Goal: Task Accomplishment & Management: Use online tool/utility

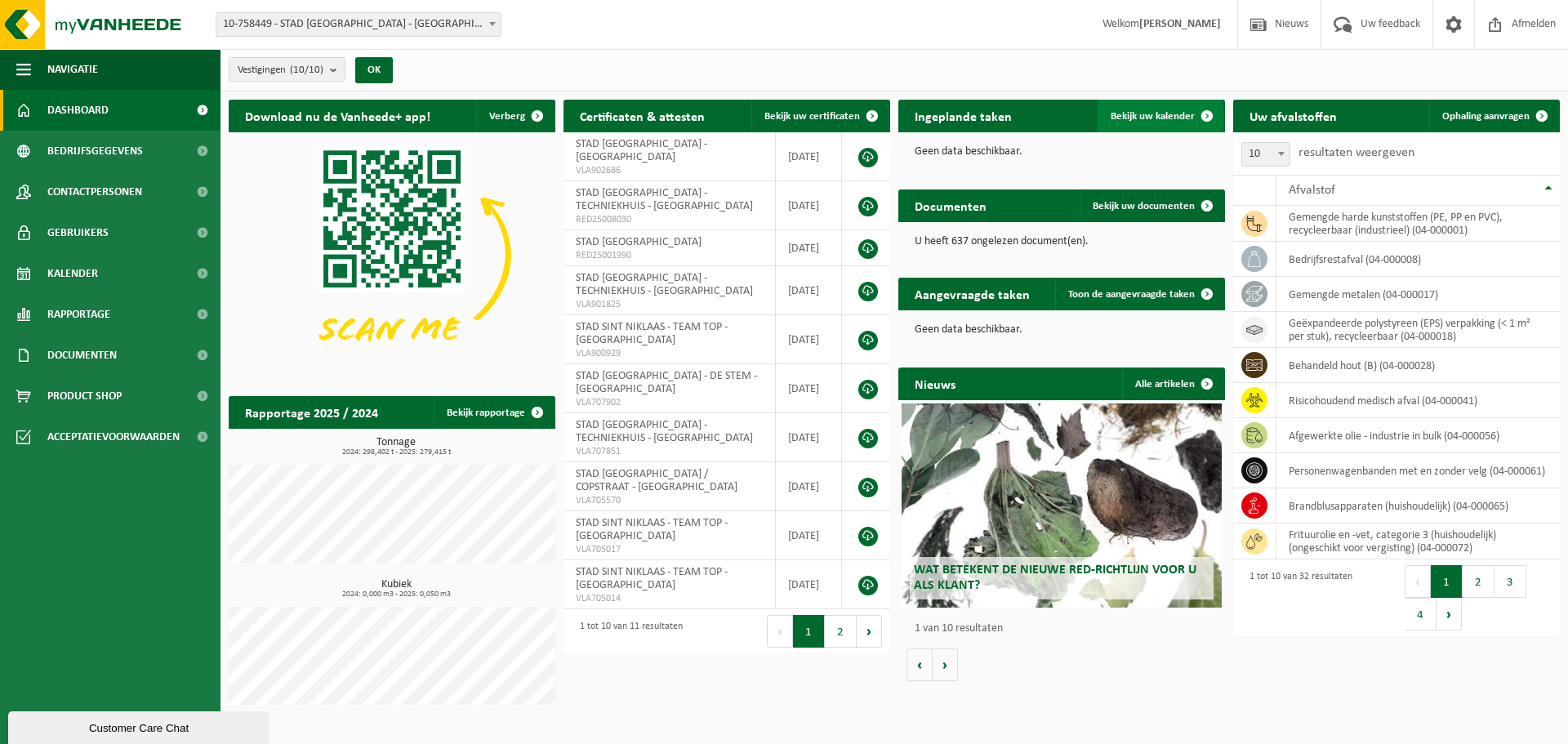
click at [1186, 109] on link "Bekijk uw kalender" at bounding box center [1161, 116] width 126 height 32
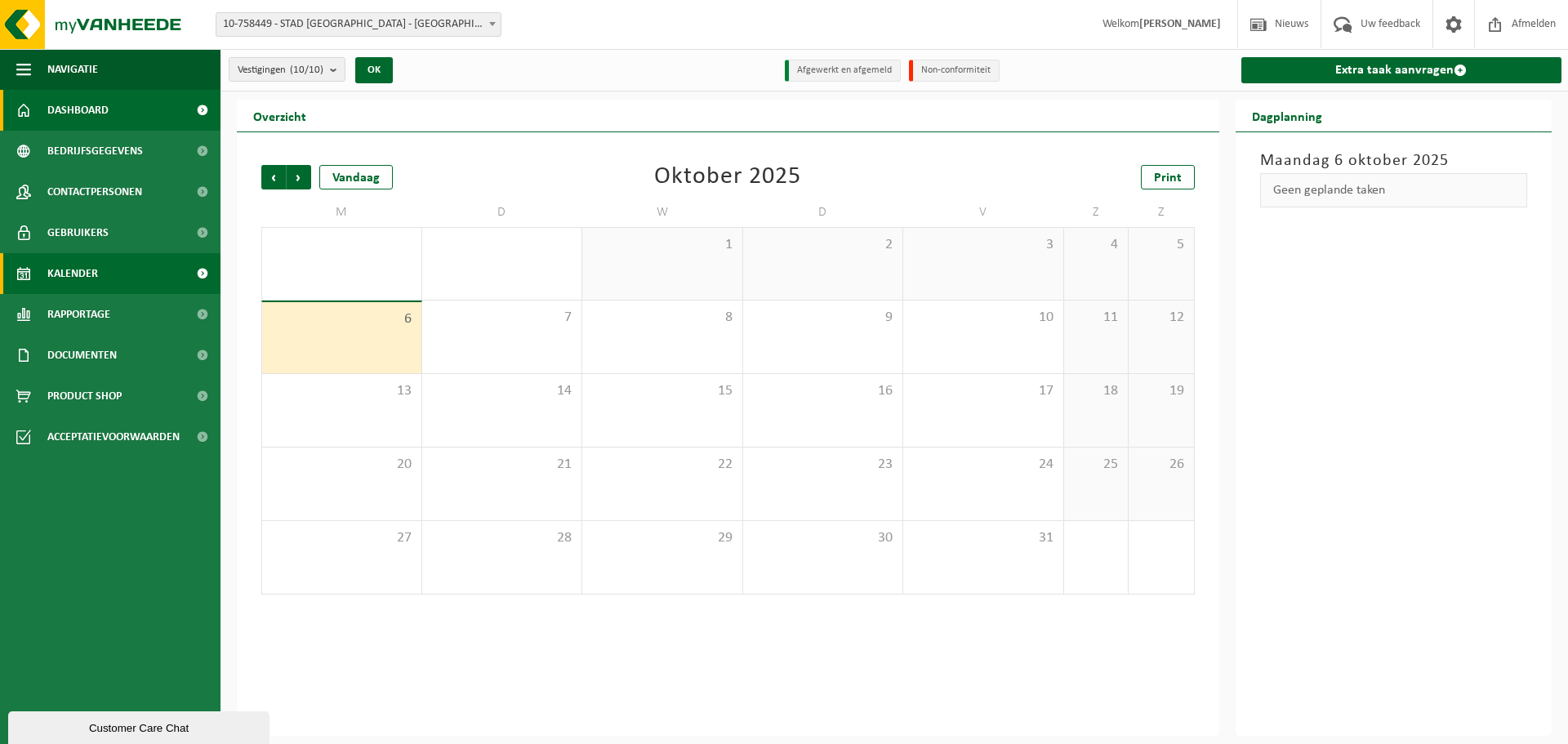
click at [54, 111] on span "Dashboard" at bounding box center [78, 110] width 61 height 41
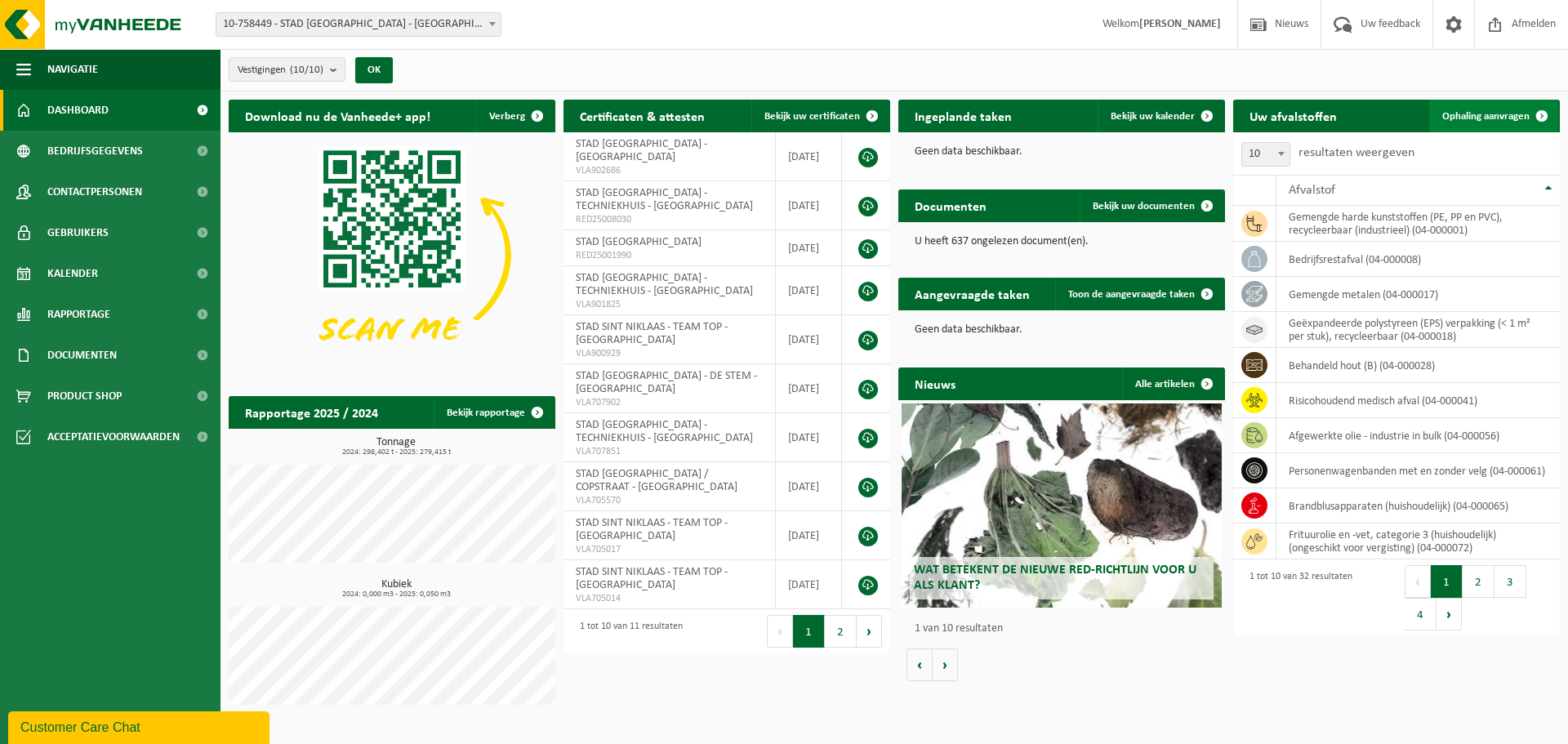
click at [1500, 104] on link "Ophaling aanvragen" at bounding box center [1494, 116] width 129 height 32
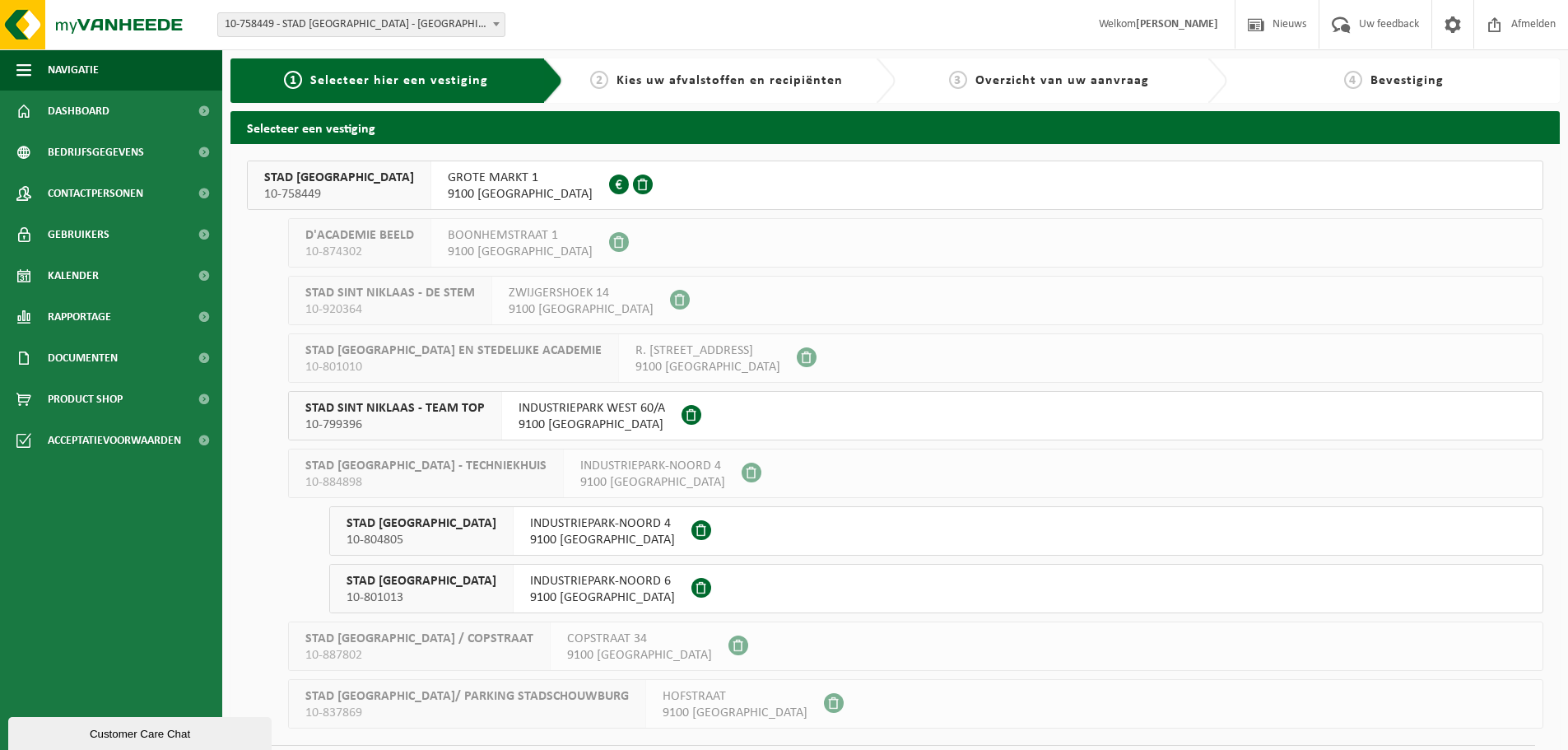
click at [393, 406] on span "STAD SINT NIKLAAS - TEAM TOP" at bounding box center [396, 408] width 180 height 16
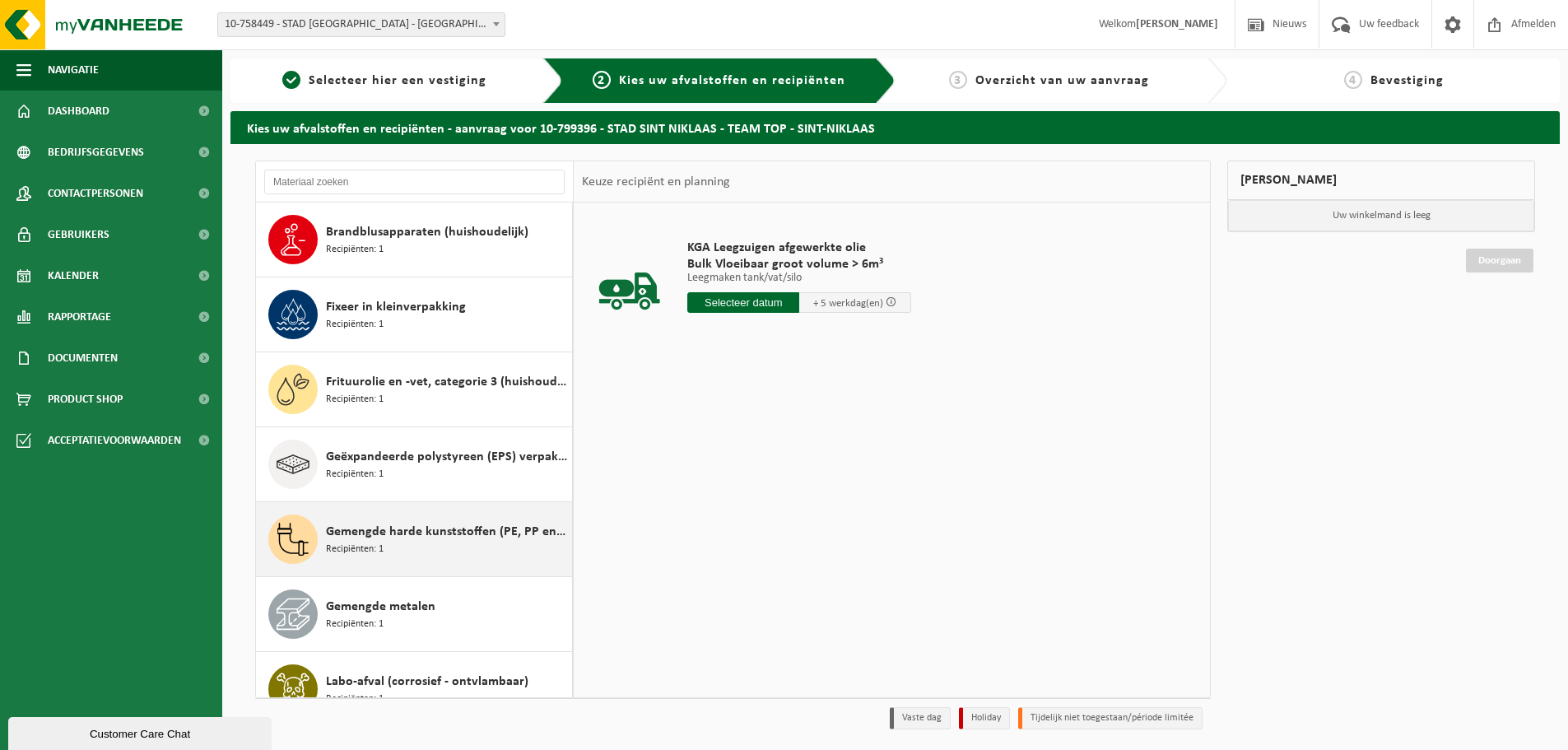
scroll to position [329, 0]
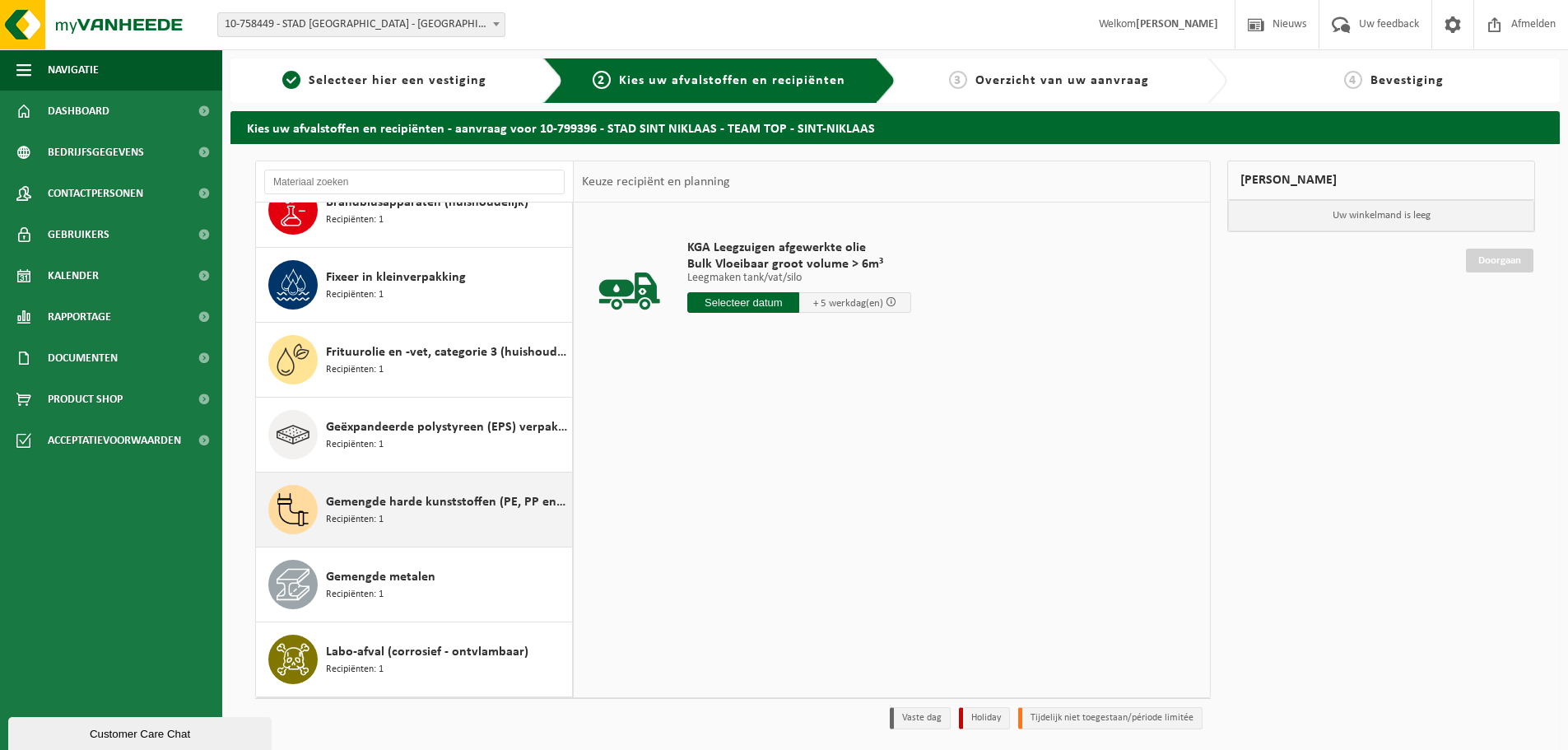
click at [375, 498] on span "Gemengde harde kunststoffen (PE, PP en PVC), recycleerbaar (industrieel)" at bounding box center [447, 502] width 242 height 20
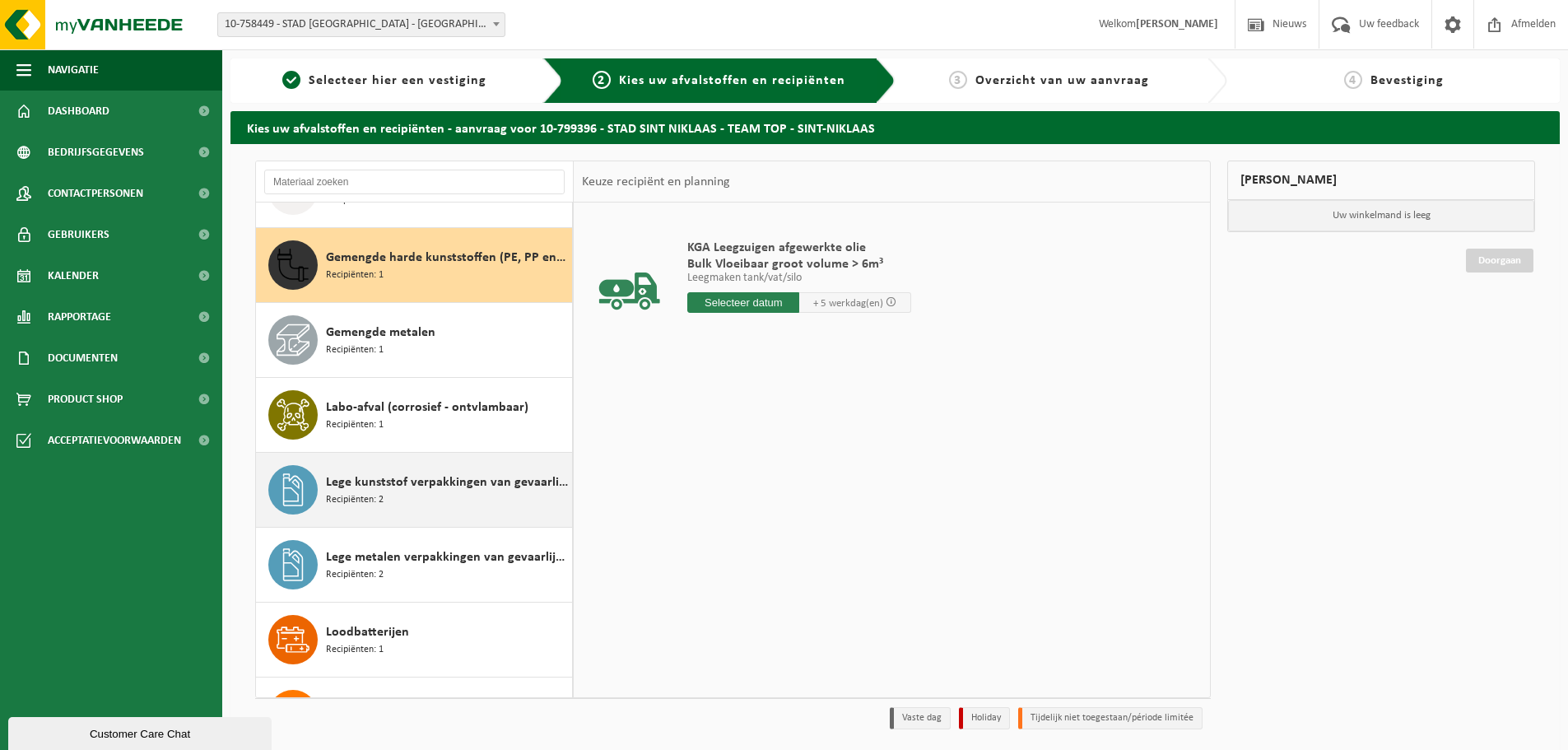
scroll to position [599, 0]
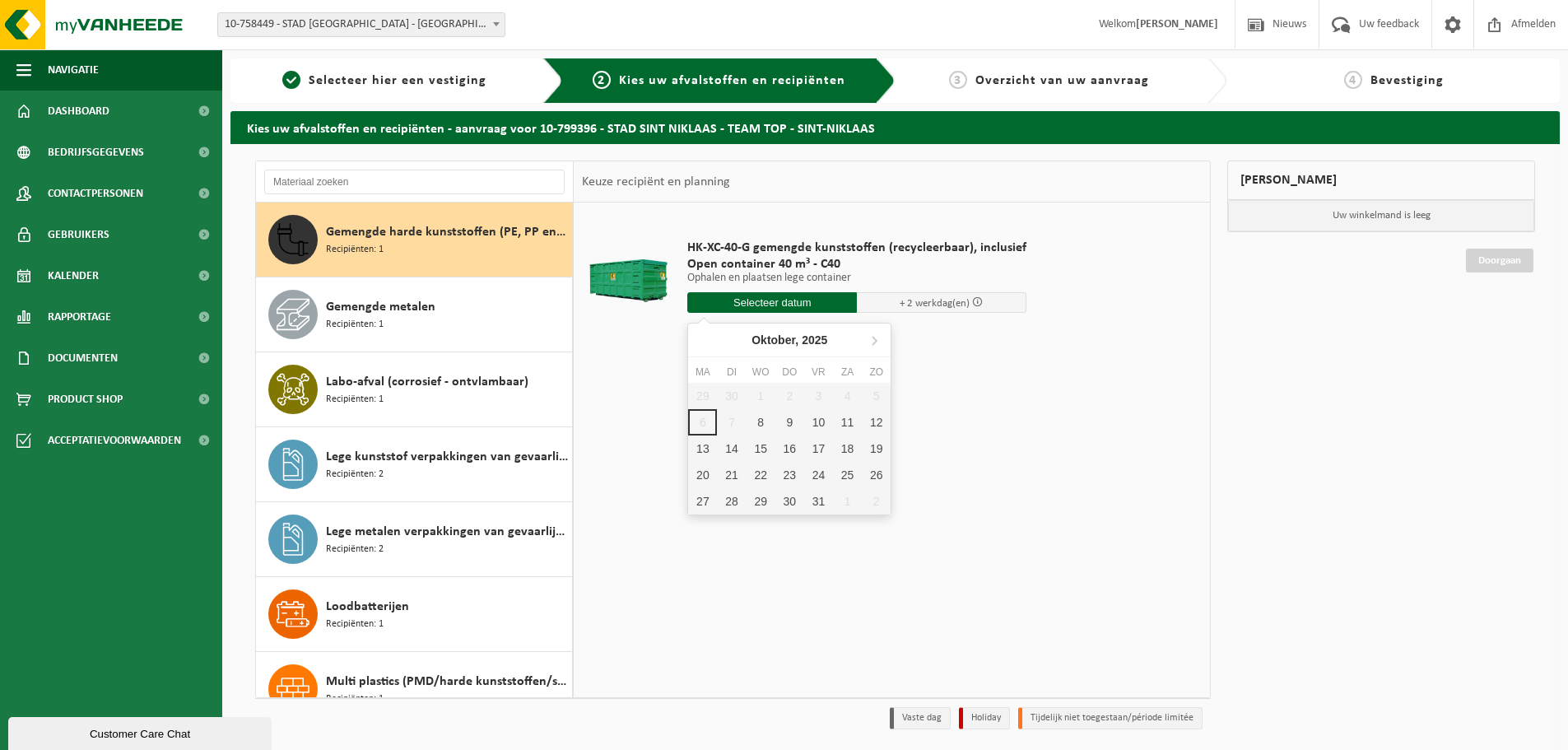
click at [747, 303] on input "text" at bounding box center [772, 302] width 170 height 21
click at [794, 420] on div "9" at bounding box center [790, 422] width 29 height 27
type input "Van 2025-10-09"
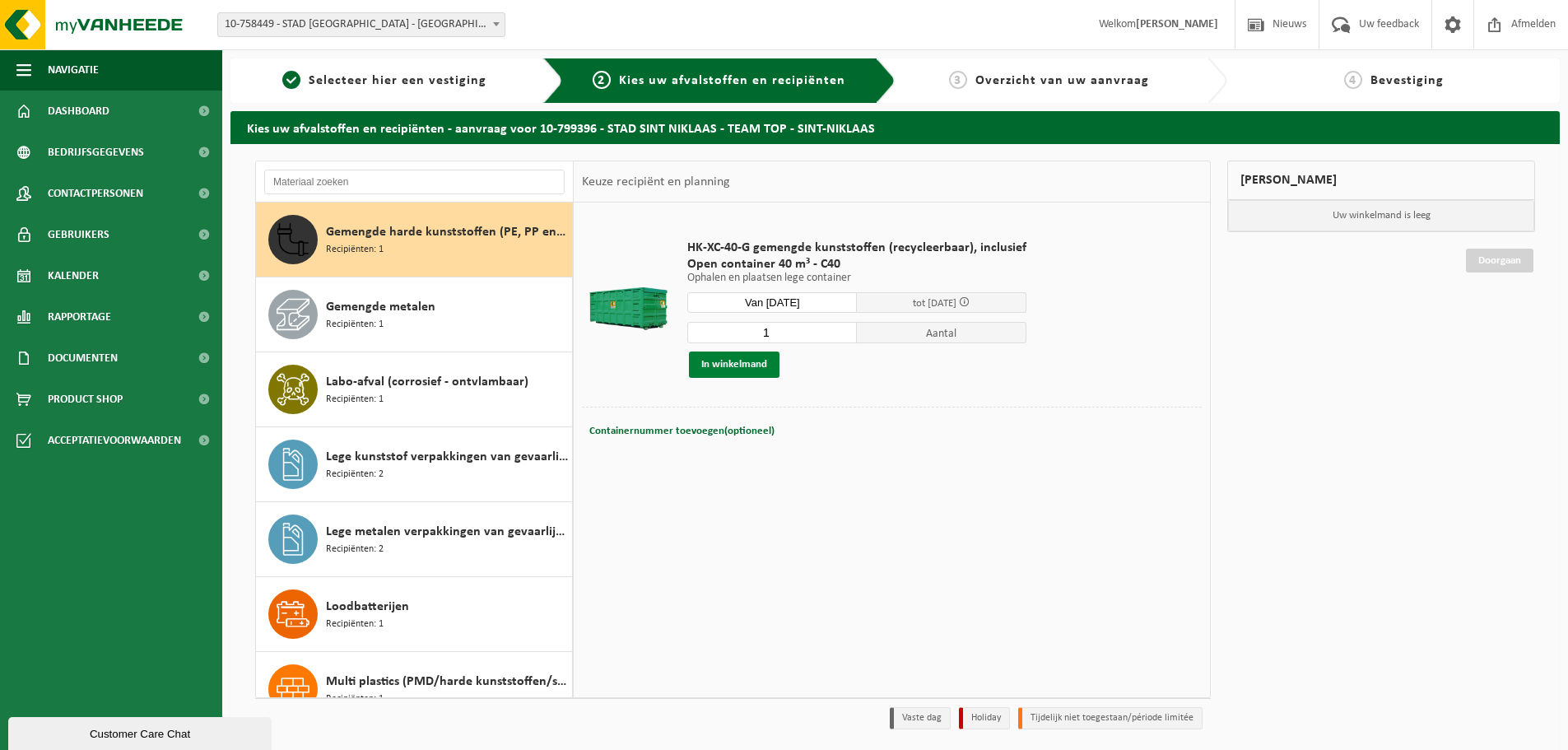
click at [734, 357] on button "In winkelmand" at bounding box center [735, 364] width 91 height 27
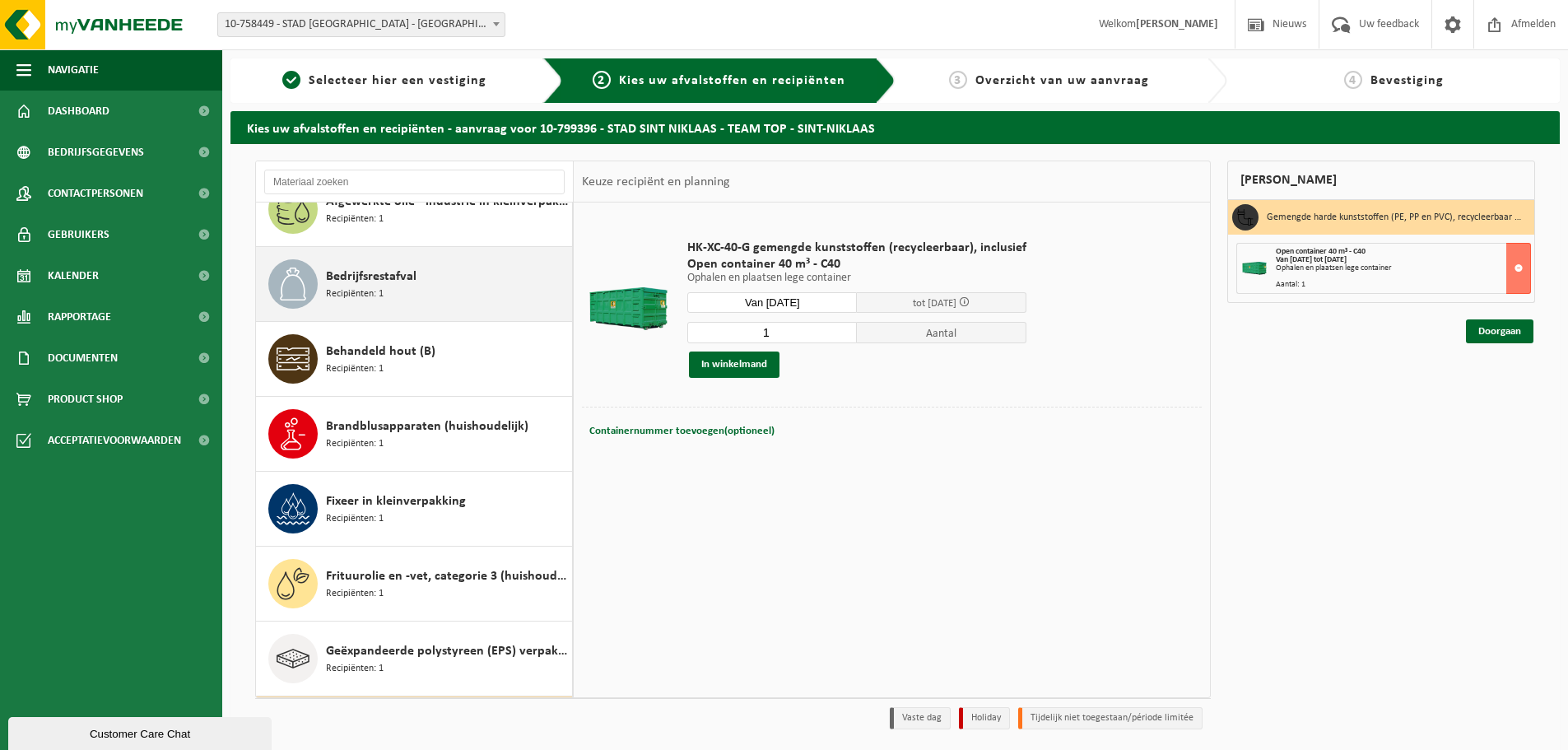
click at [379, 268] on span "Bedrijfsrestafval" at bounding box center [372, 276] width 91 height 20
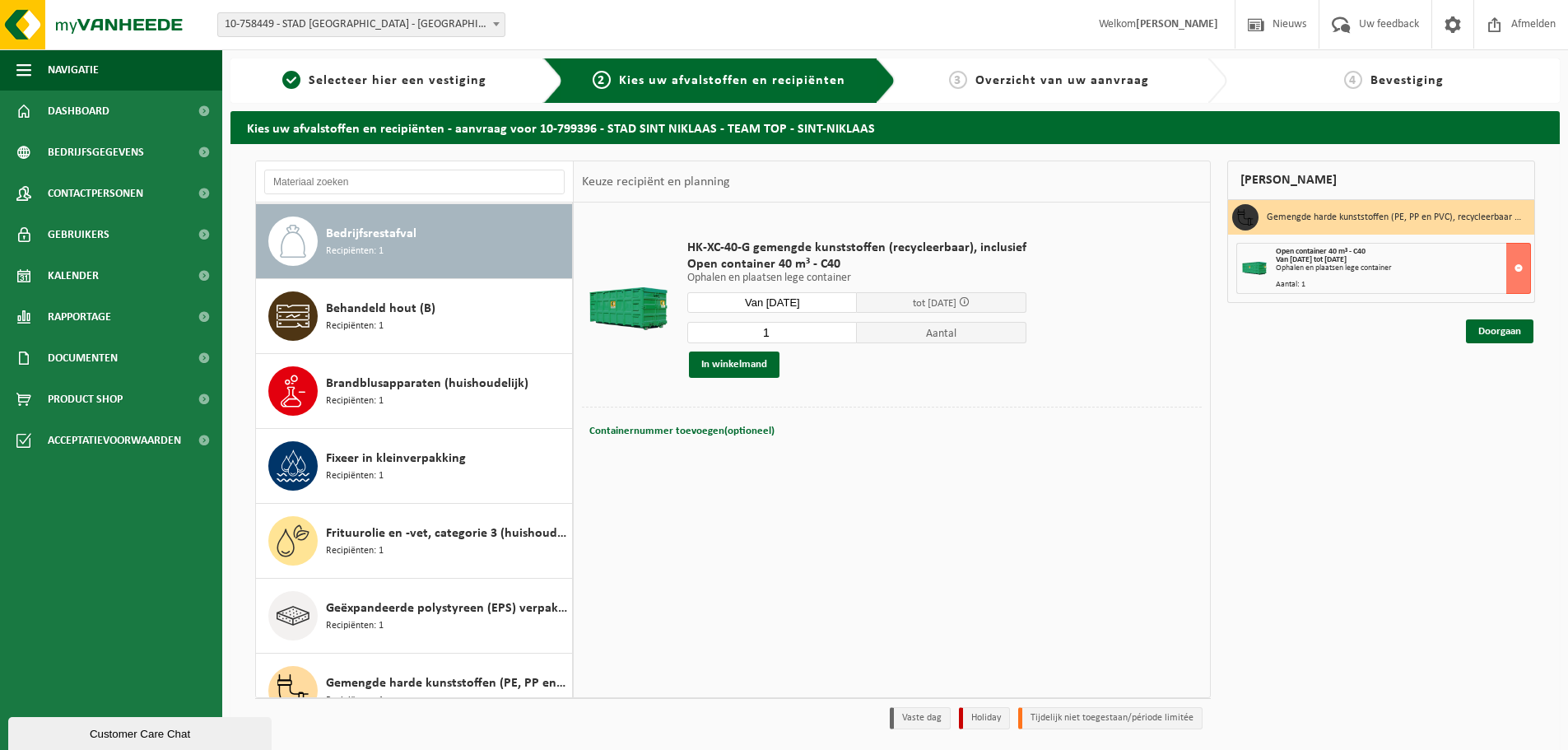
scroll to position [150, 0]
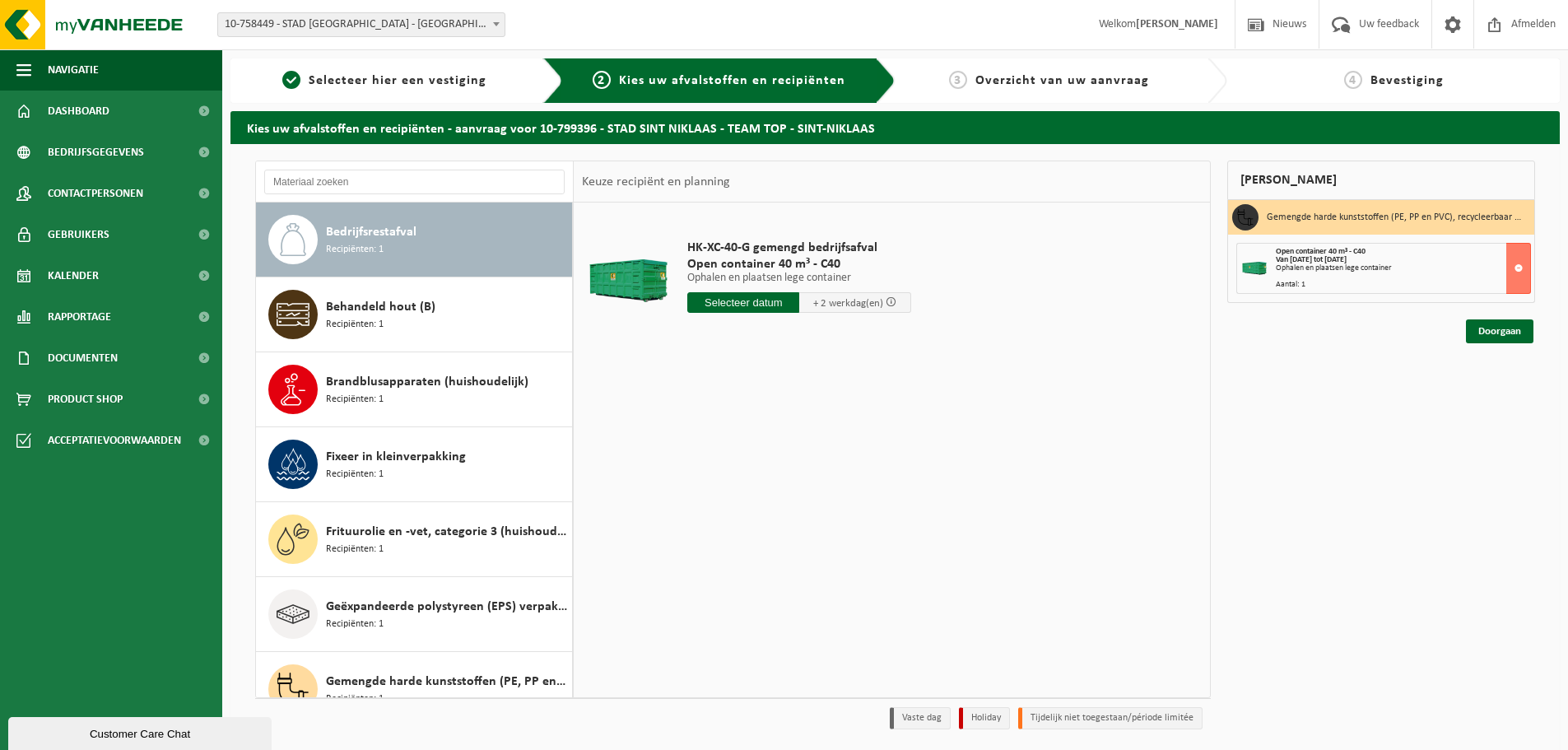
click at [739, 295] on input "text" at bounding box center [743, 302] width 112 height 21
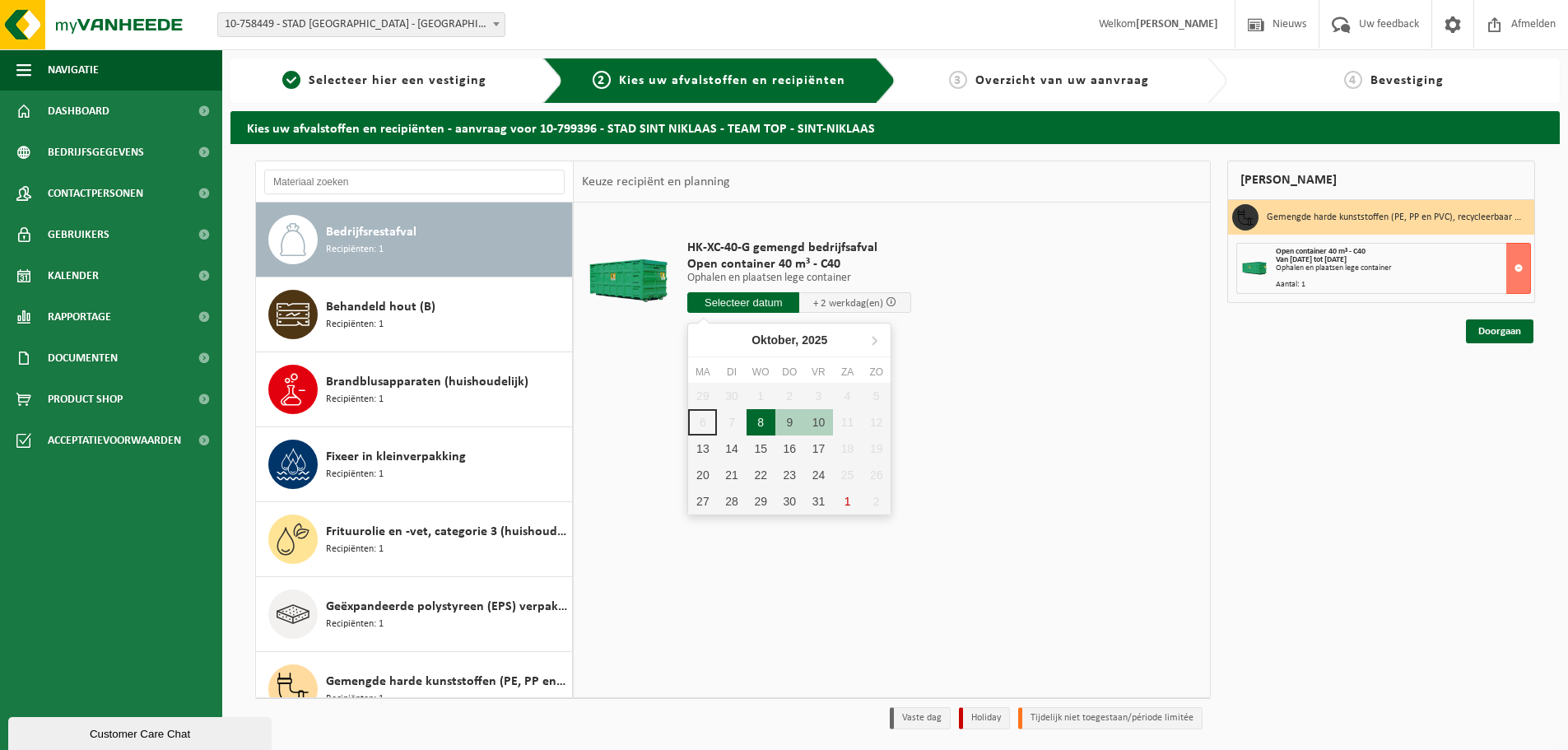
click at [762, 425] on div "8" at bounding box center [761, 422] width 29 height 27
type input "Van 2025-10-08"
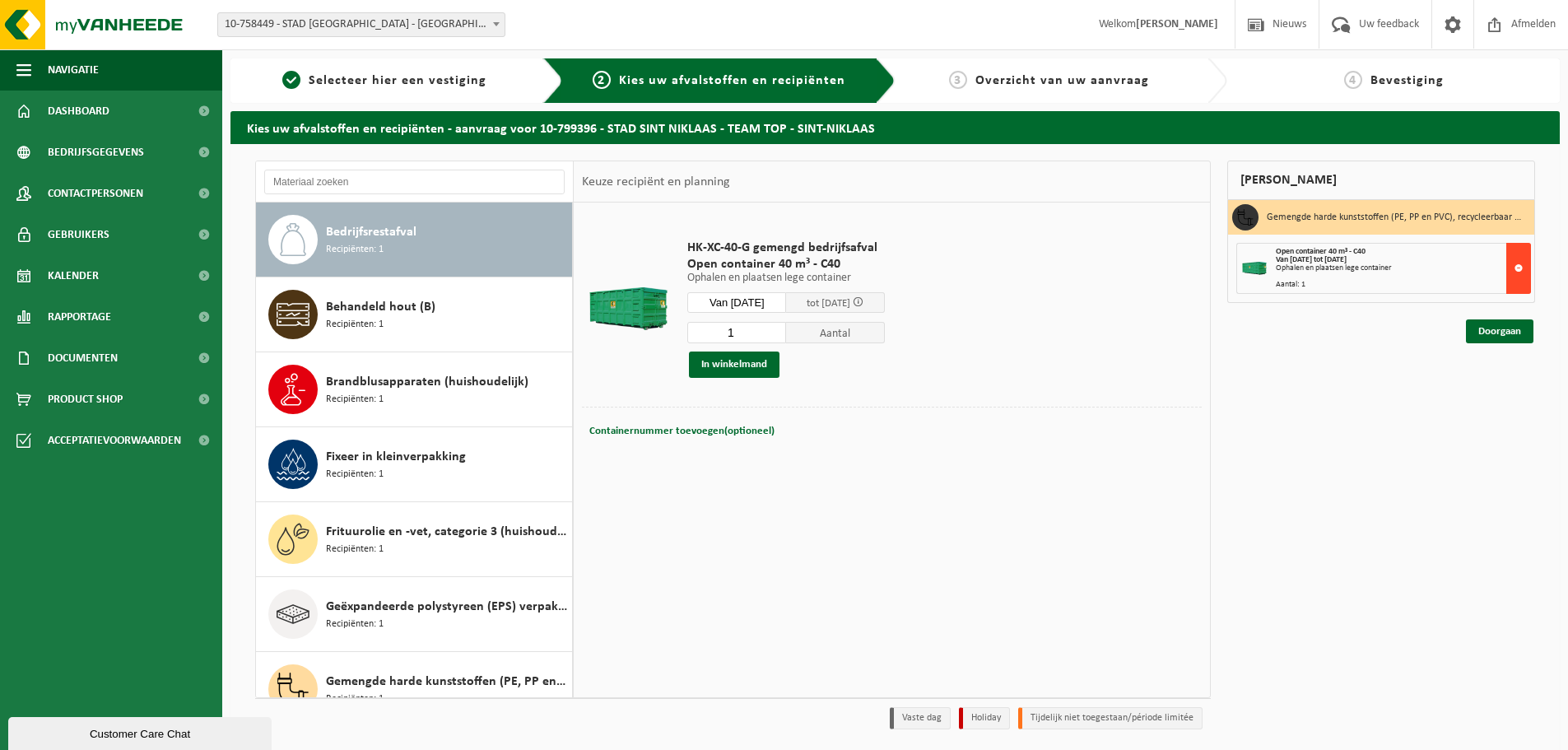
click at [1522, 265] on button at bounding box center [1518, 269] width 25 height 51
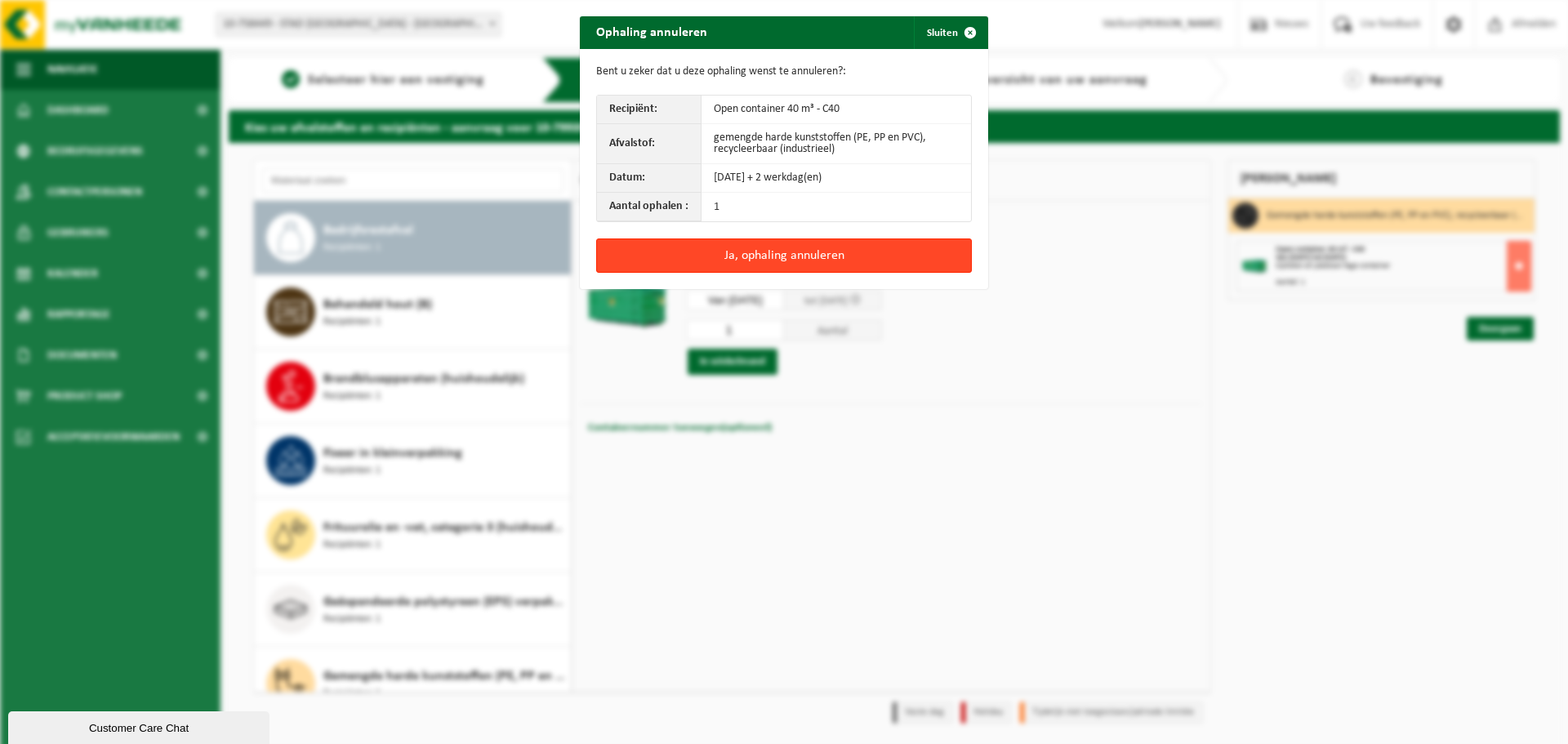
click at [706, 260] on button "Ja, ophaling annuleren" at bounding box center [784, 256] width 376 height 34
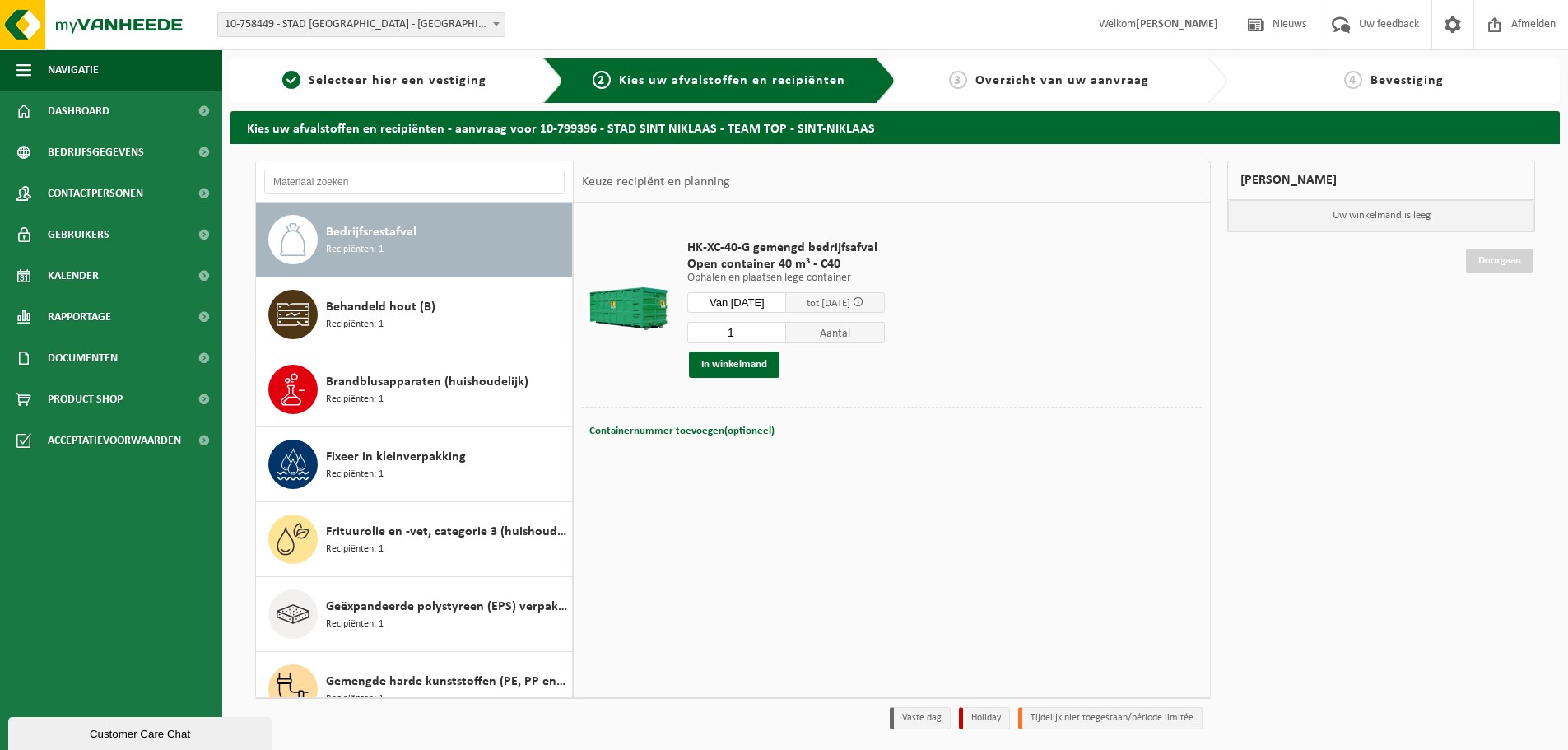
click at [786, 296] on input "Van 2025-10-08" at bounding box center [736, 302] width 98 height 21
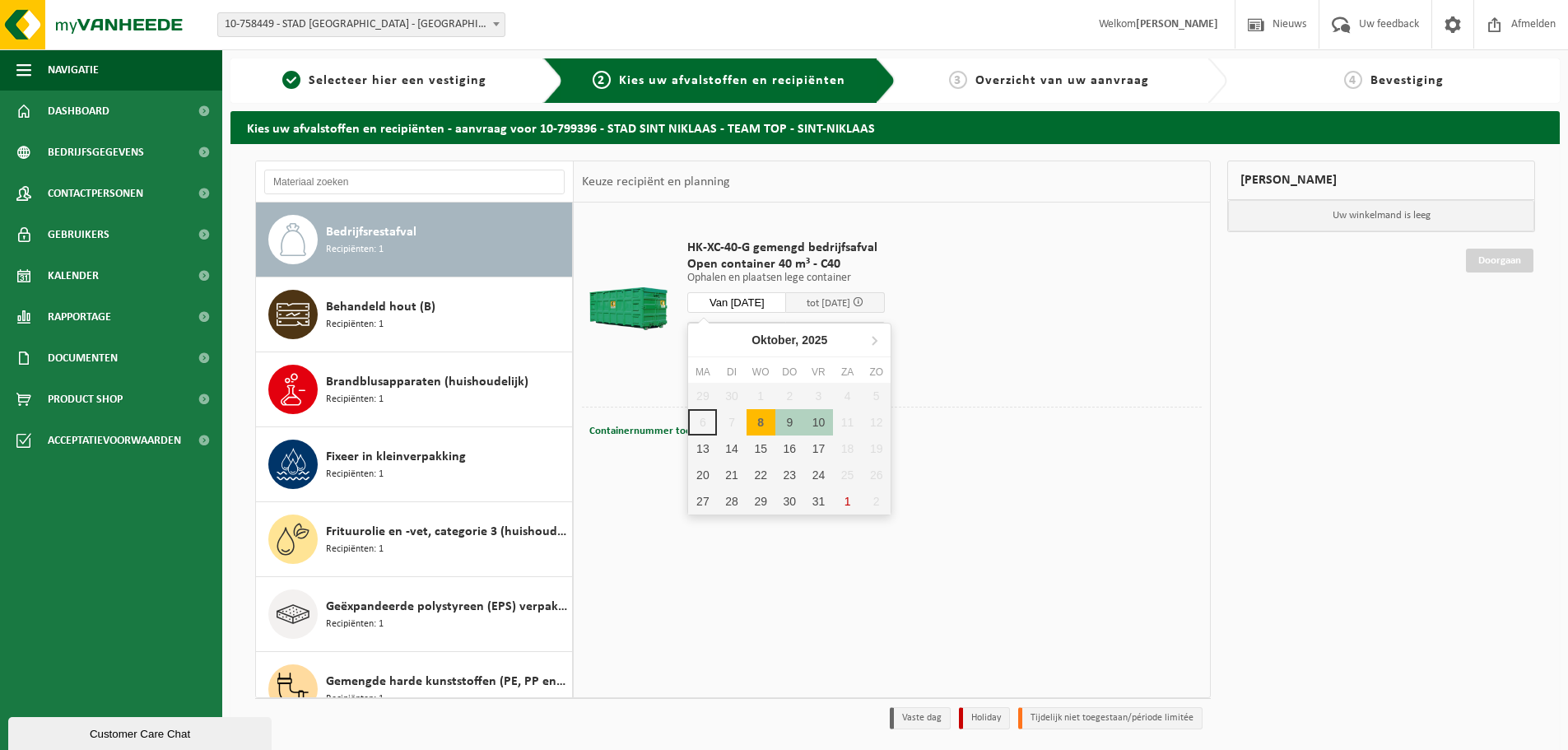
click at [758, 421] on div "8" at bounding box center [761, 422] width 29 height 27
drag, startPoint x: 764, startPoint y: 420, endPoint x: 749, endPoint y: 414, distance: 16.2
click at [763, 420] on div "8" at bounding box center [761, 422] width 29 height 27
type input "Van 2025-10-08"
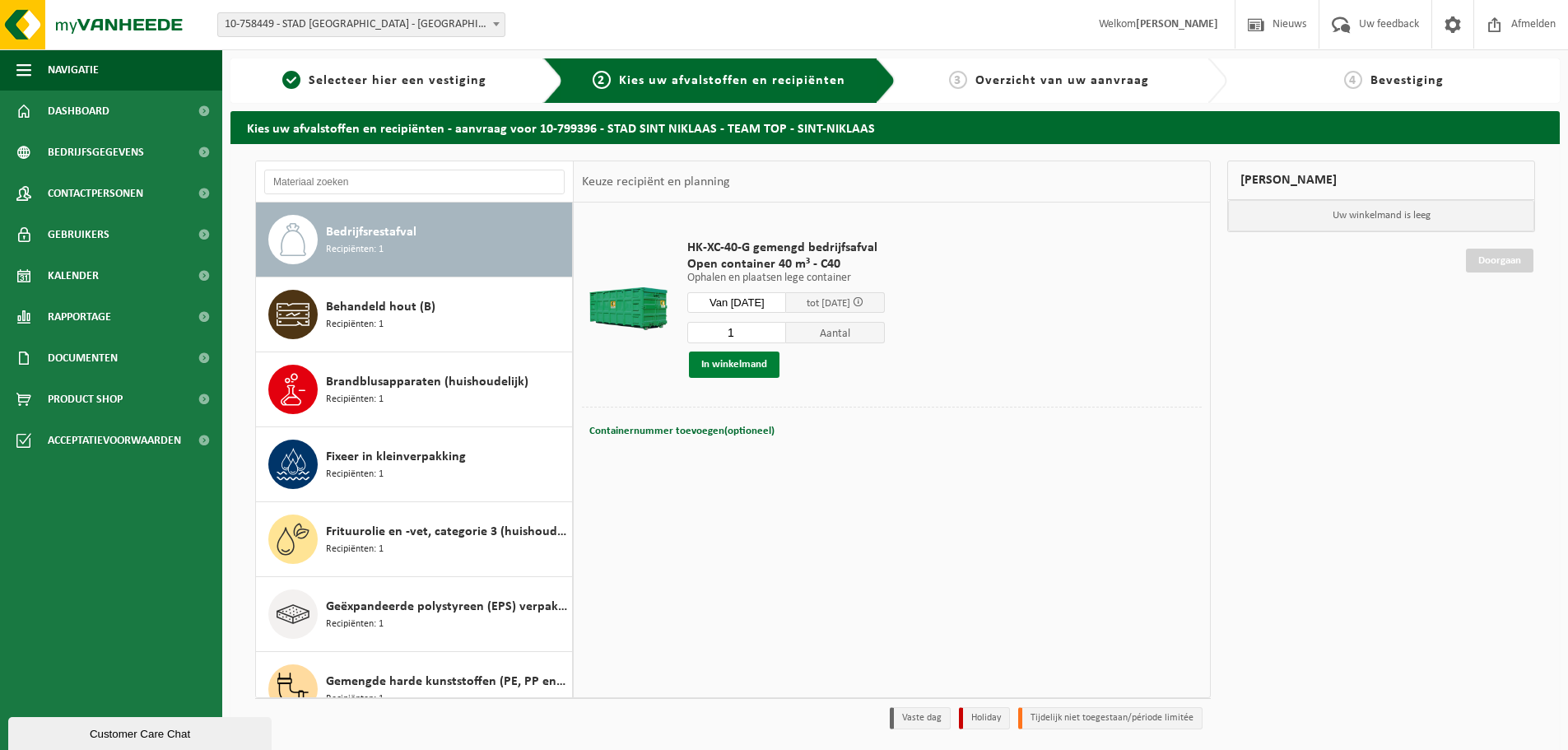
drag, startPoint x: 642, startPoint y: 383, endPoint x: 766, endPoint y: 367, distance: 125.0
click at [646, 383] on td at bounding box center [629, 308] width 93 height 196
click at [770, 366] on button "In winkelmand" at bounding box center [735, 364] width 91 height 27
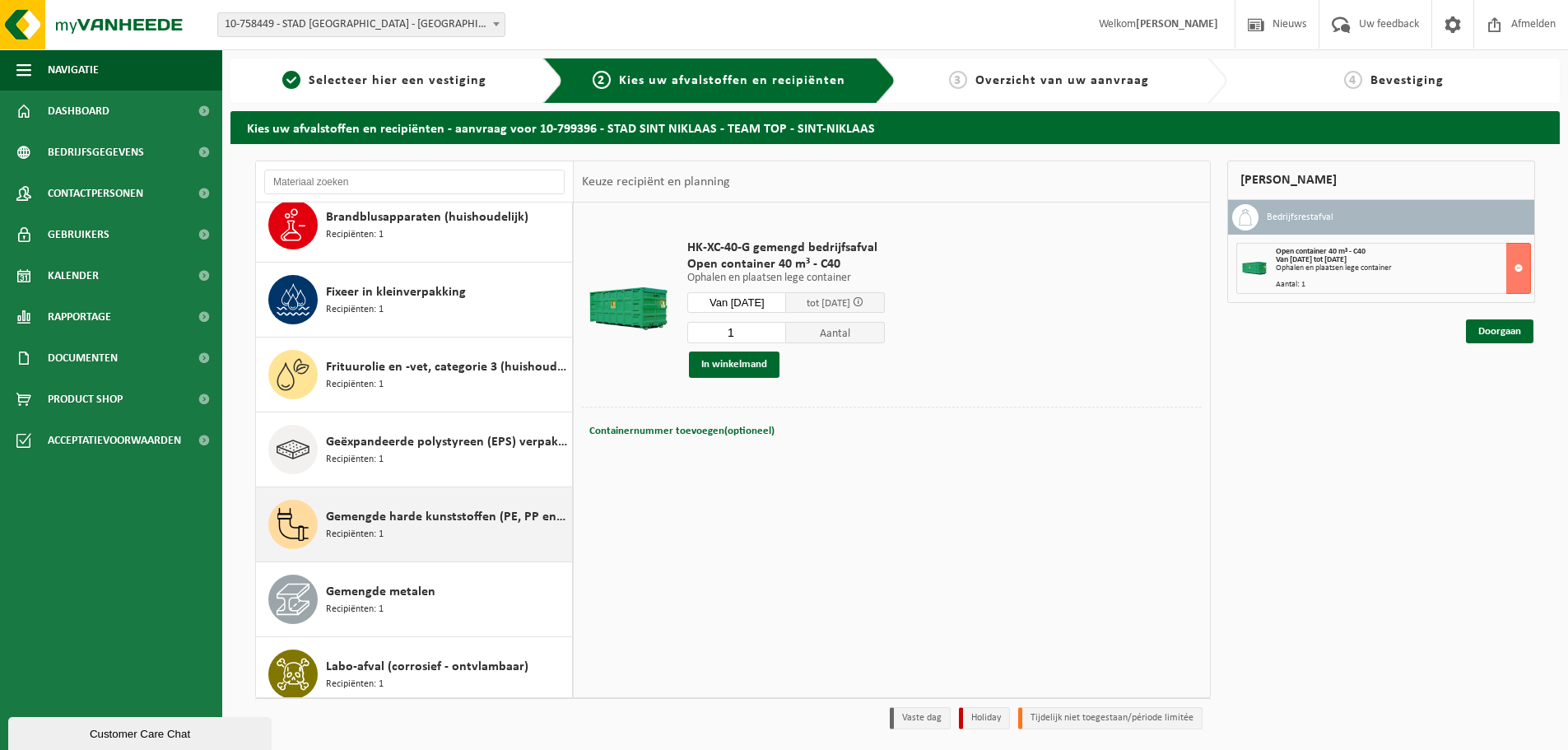
click at [402, 501] on div "Gemengde harde kunststoffen (PE, PP en PVC), recycleerbaar (industrieel) Recipi…" at bounding box center [447, 524] width 242 height 50
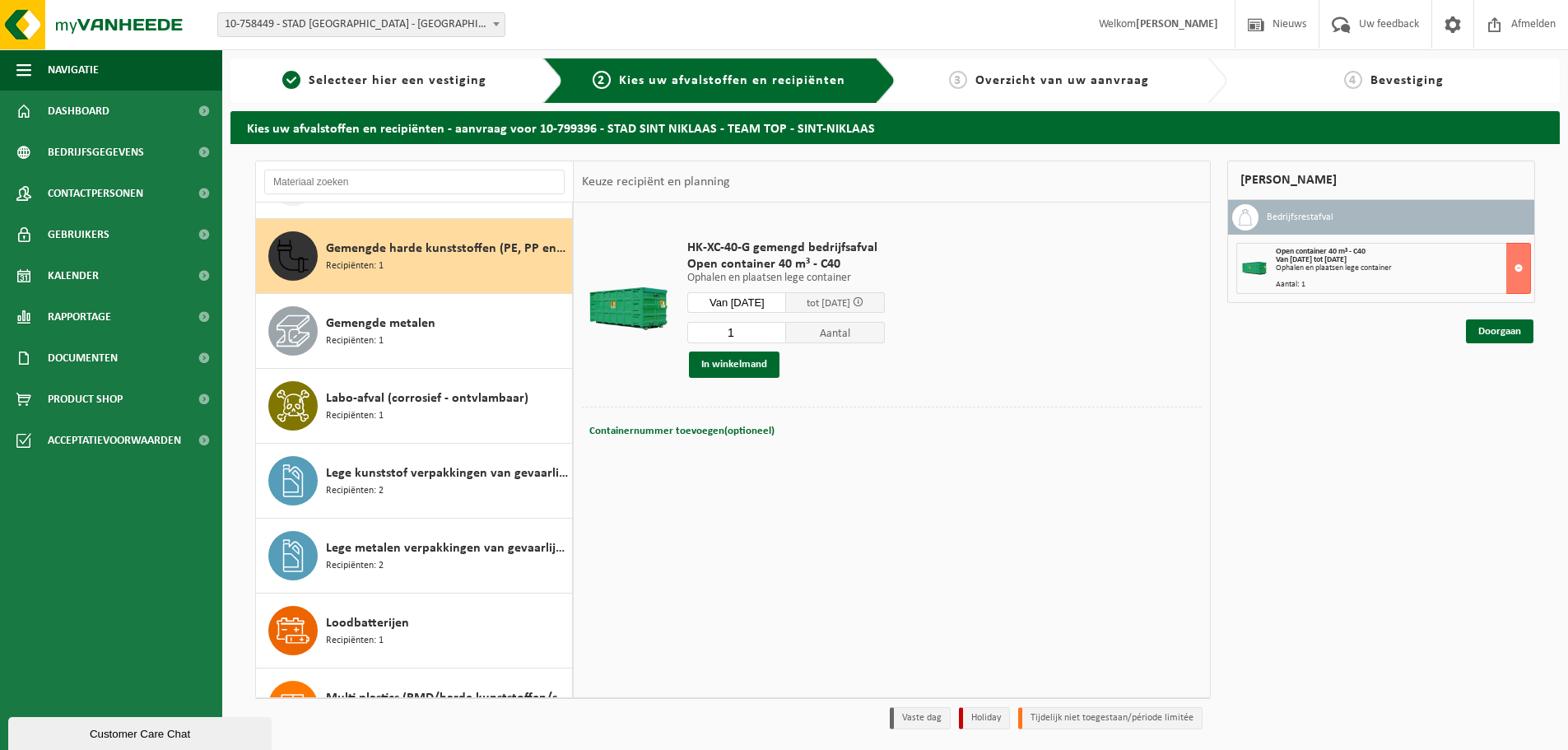
scroll to position [599, 0]
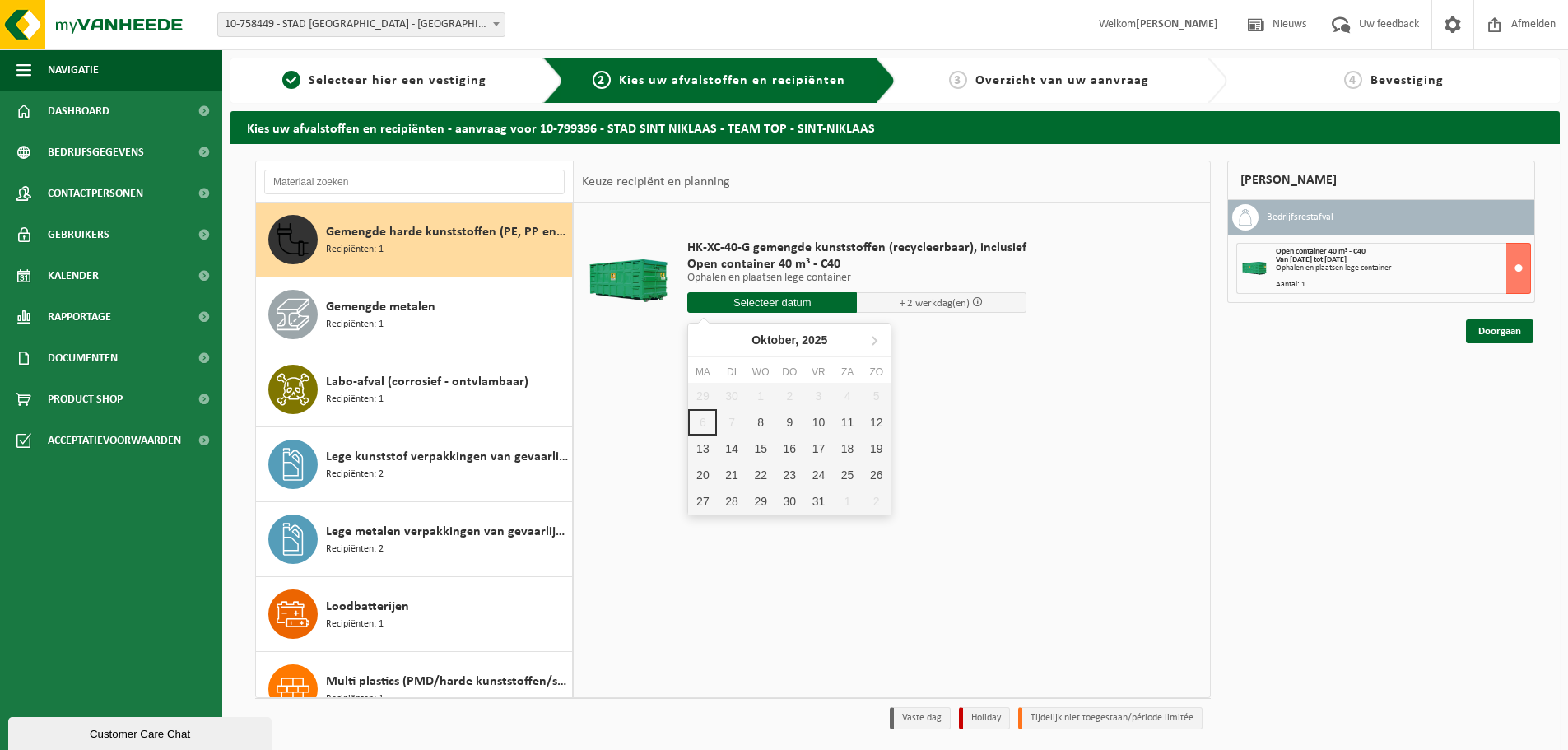
click at [761, 307] on input "text" at bounding box center [772, 302] width 170 height 21
click at [761, 415] on div "8" at bounding box center [761, 422] width 29 height 27
type input "Van 2025-10-08"
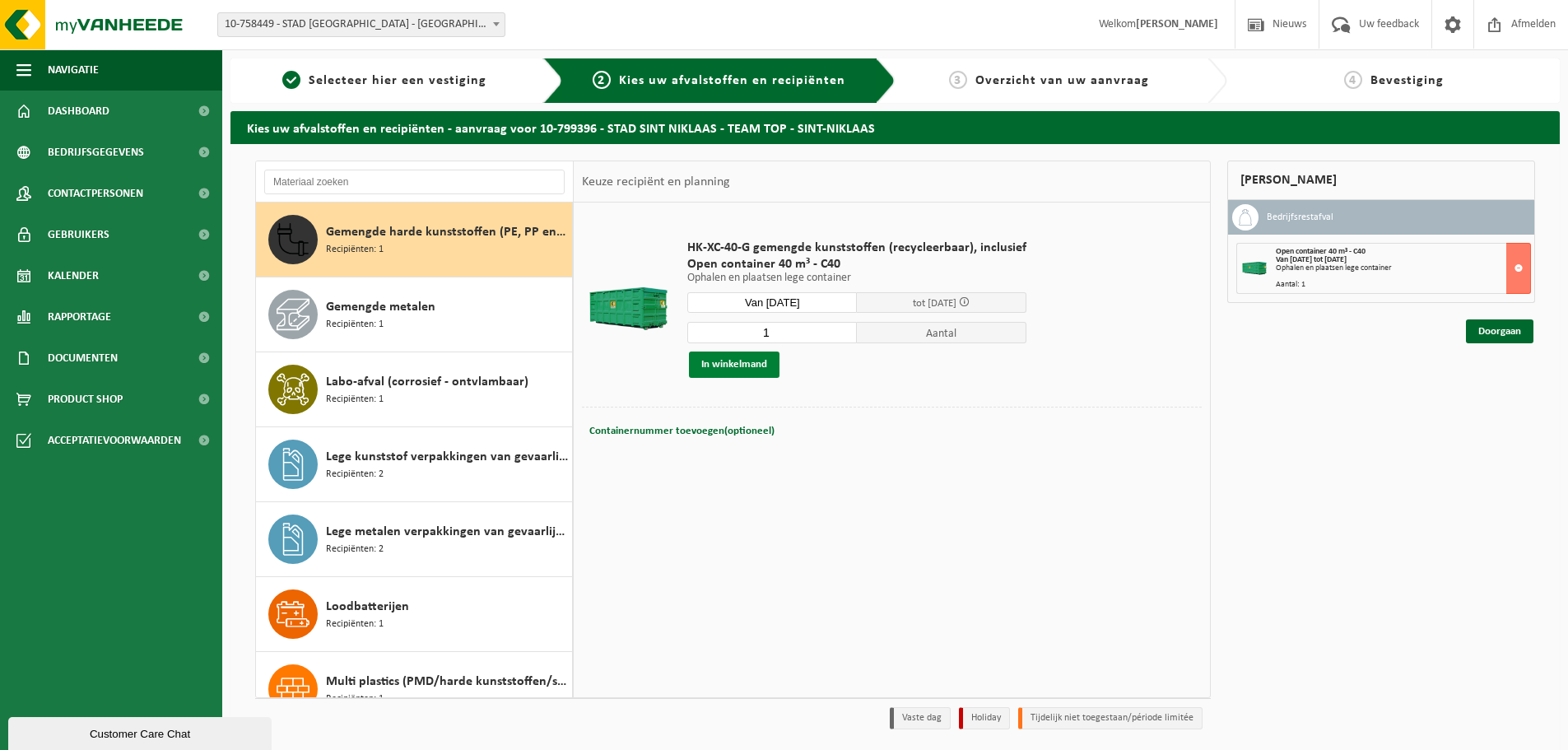
click at [738, 364] on button "In winkelmand" at bounding box center [735, 364] width 91 height 27
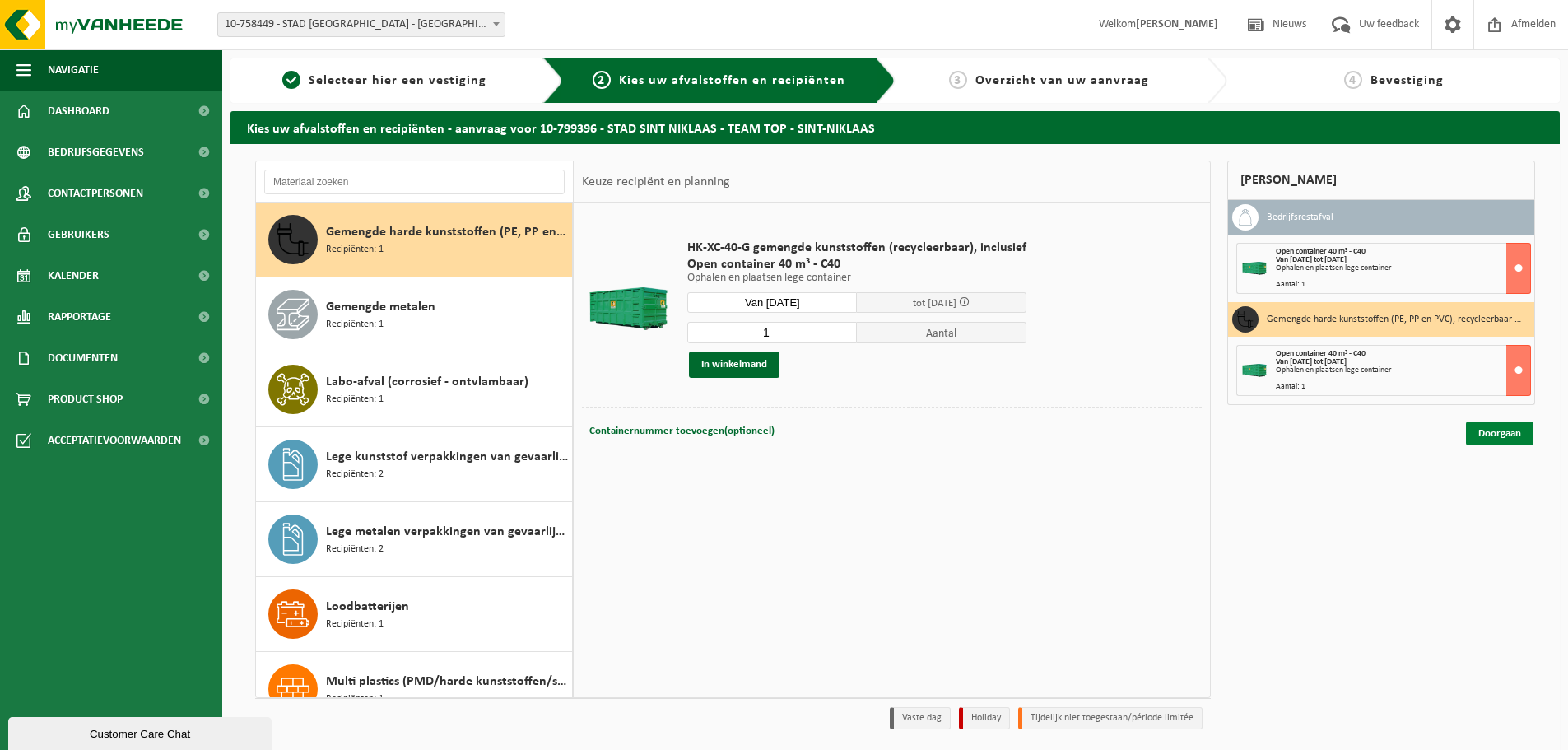
click at [1511, 436] on link "Doorgaan" at bounding box center [1499, 433] width 68 height 24
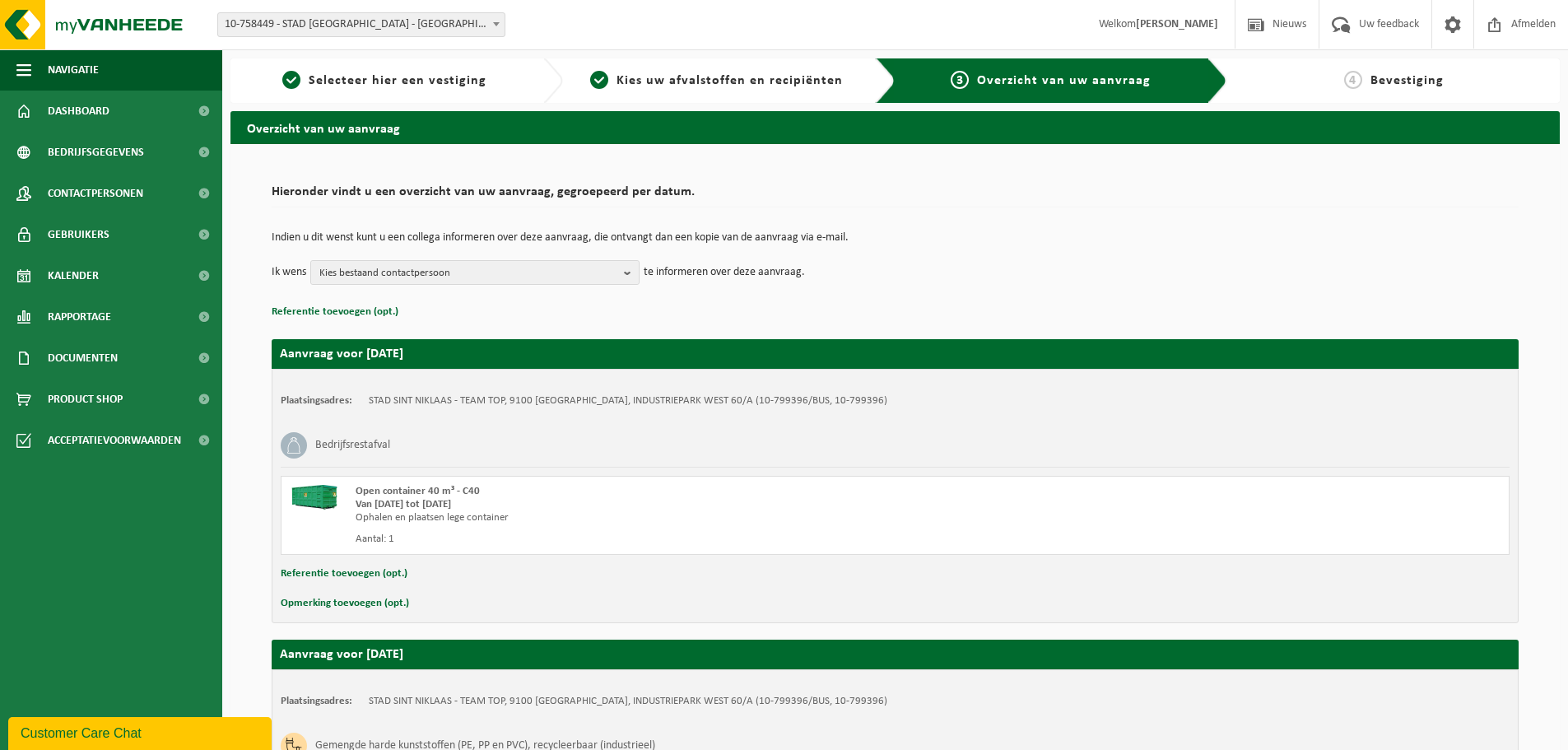
scroll to position [257, 0]
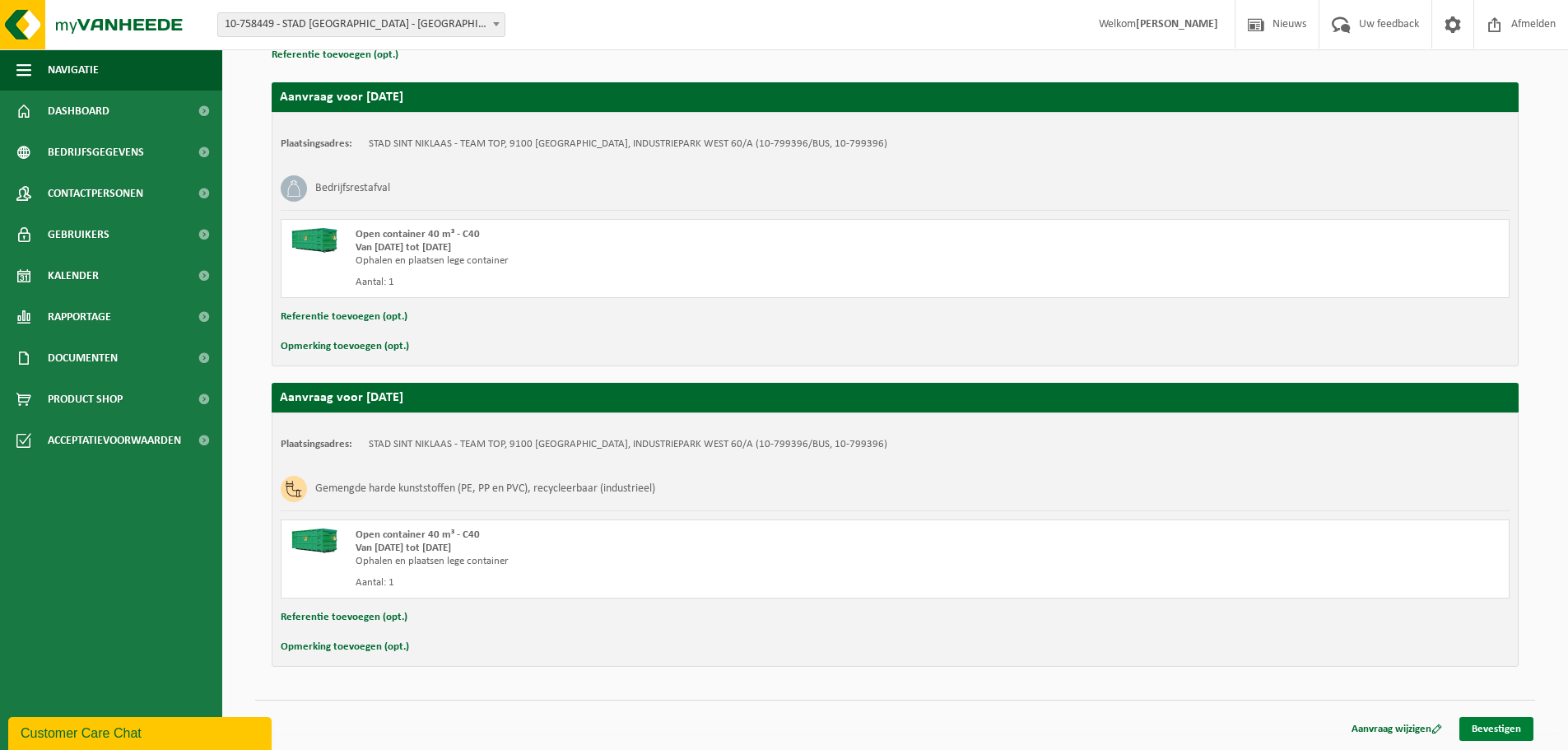
click at [1505, 730] on link "Bevestigen" at bounding box center [1496, 729] width 75 height 24
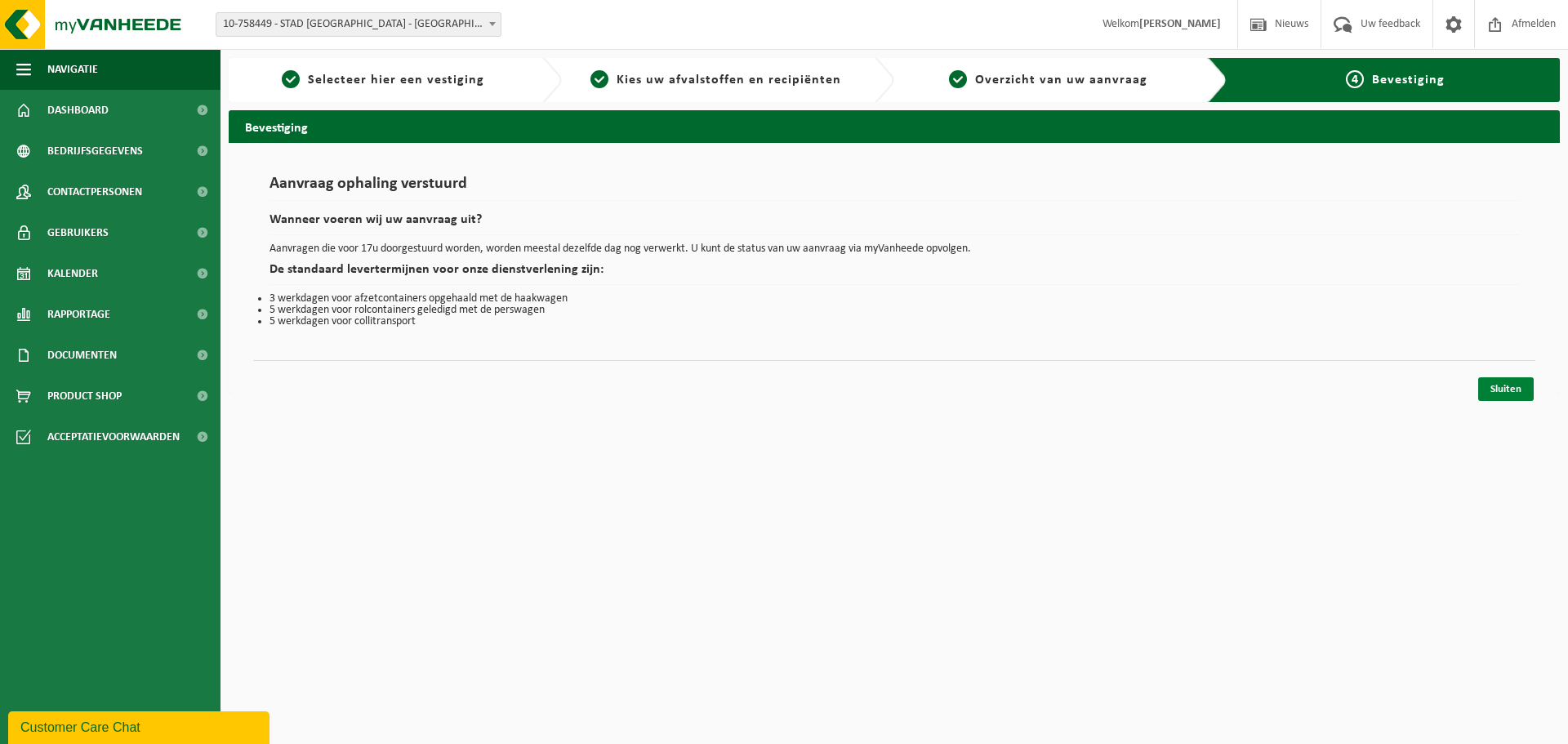
click at [1514, 392] on link "Sluiten" at bounding box center [1506, 389] width 55 height 24
